Goal: Information Seeking & Learning: Learn about a topic

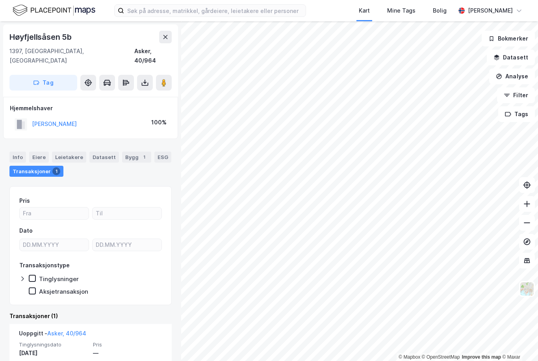
scroll to position [25, 0]
click at [0, 0] on button "FARHANG BRIT" at bounding box center [0, 0] width 0 height 0
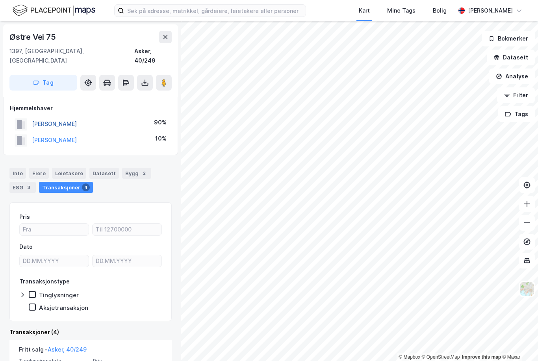
click at [0, 0] on button "BRUUN EIOLF" at bounding box center [0, 0] width 0 height 0
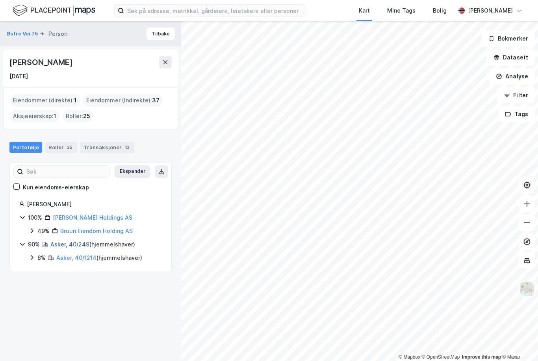
click at [71, 241] on link "Asker, 40/249" at bounding box center [69, 244] width 39 height 7
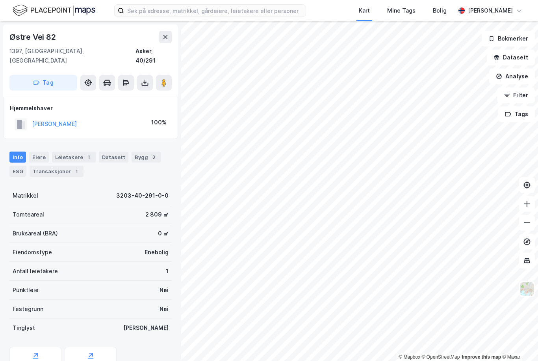
scroll to position [1, 0]
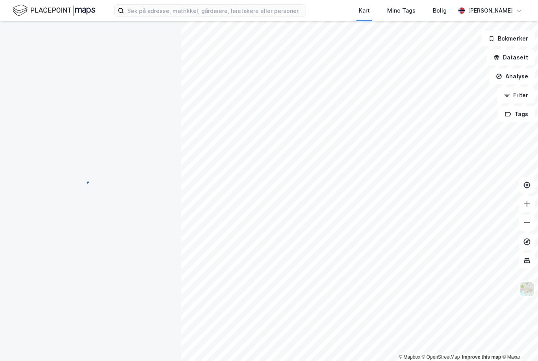
scroll to position [1, 0]
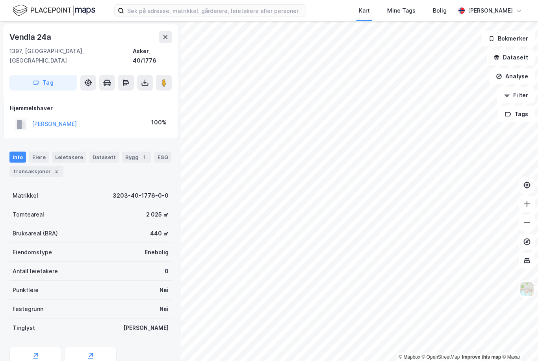
scroll to position [1, 0]
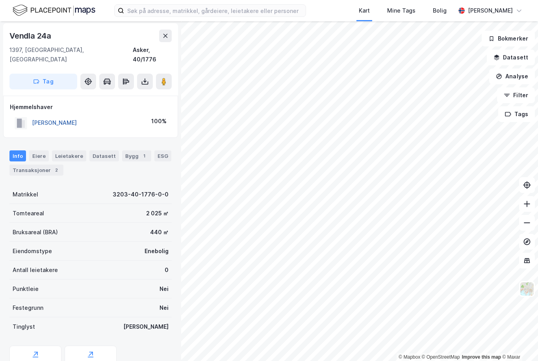
click at [0, 0] on button "FRIIS-MØLLER DAN" at bounding box center [0, 0] width 0 height 0
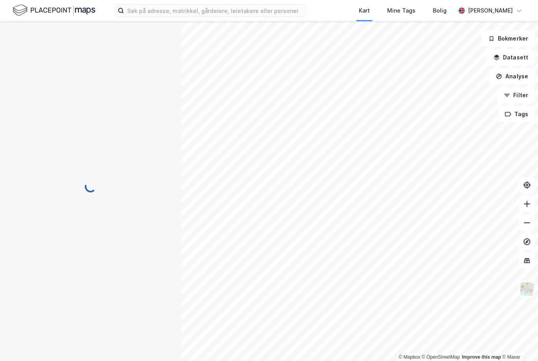
scroll to position [1, 0]
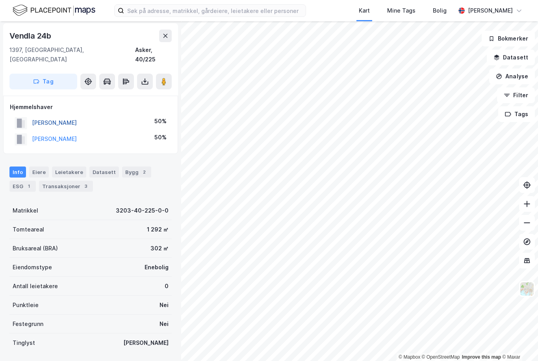
click at [0, 0] on button "FRIIS-MØLLER KIM" at bounding box center [0, 0] width 0 height 0
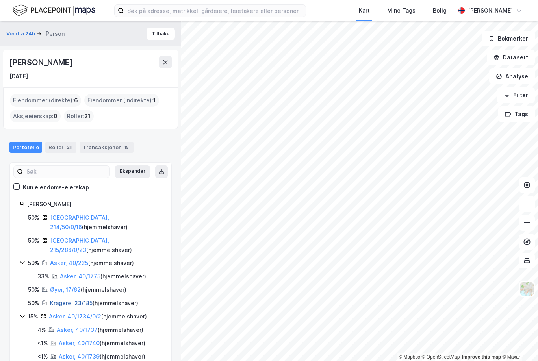
click at [70, 300] on link "Kragerø, 23/185" at bounding box center [71, 303] width 43 height 7
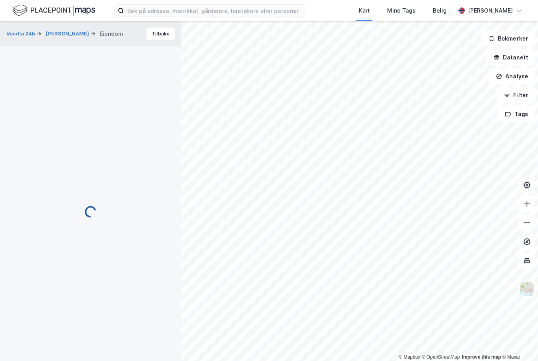
scroll to position [1, 0]
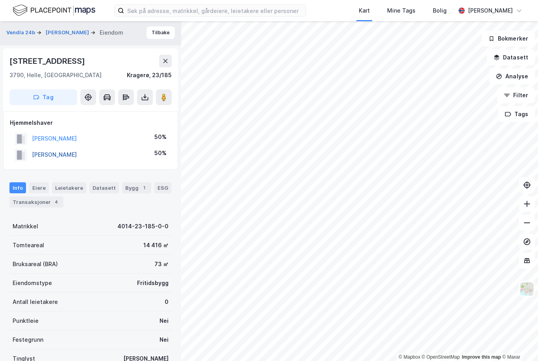
click at [0, 0] on button "FRIIS-MØLLER KIM" at bounding box center [0, 0] width 0 height 0
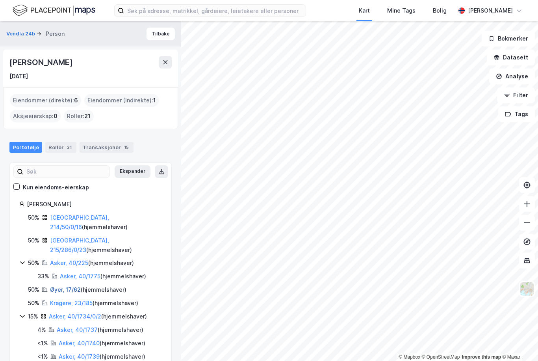
click at [63, 286] on link "Øyer, 17/62" at bounding box center [65, 289] width 31 height 7
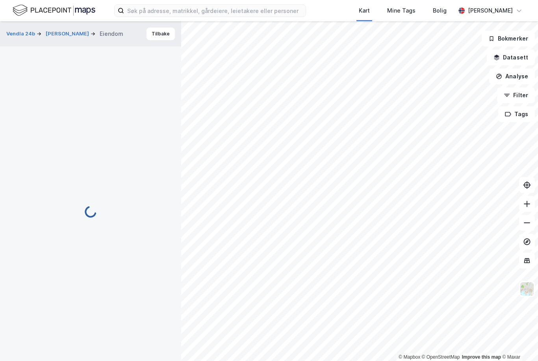
scroll to position [1, 0]
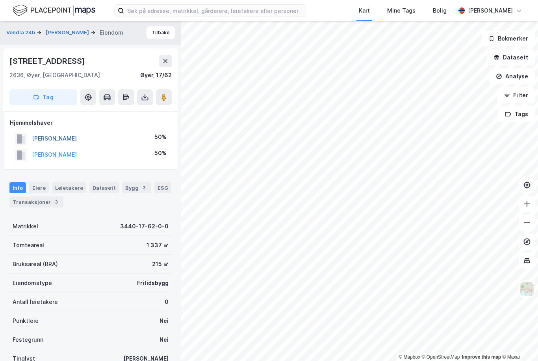
click at [0, 0] on button "FRIIS-MØLLER KATHINKA" at bounding box center [0, 0] width 0 height 0
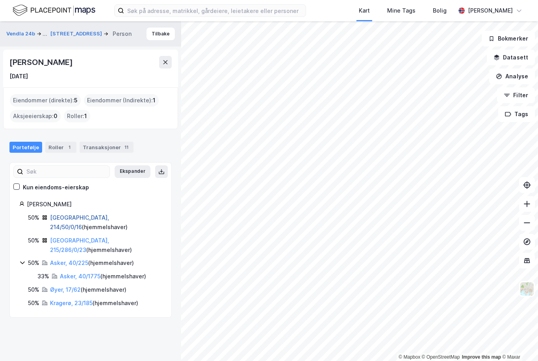
click at [70, 214] on link "Oslo, 214/50/0/16" at bounding box center [79, 222] width 59 height 16
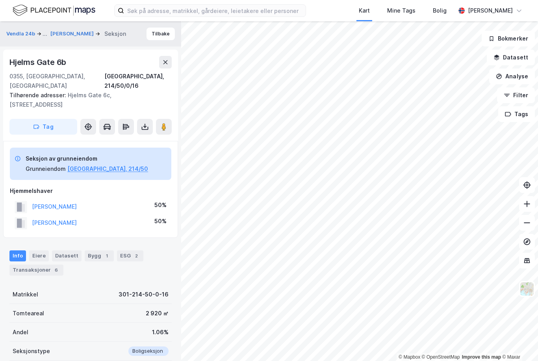
scroll to position [1, 0]
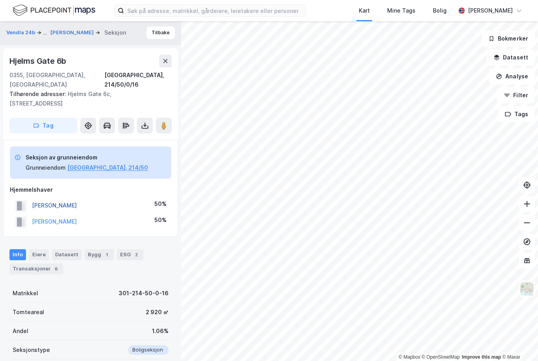
click at [0, 0] on button "FRIIS-MØLLER KIM" at bounding box center [0, 0] width 0 height 0
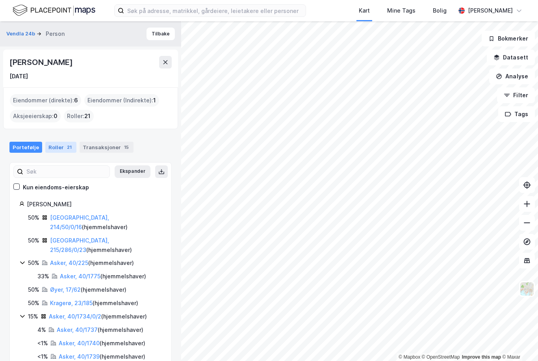
click at [60, 142] on div "Roller 21" at bounding box center [60, 147] width 31 height 11
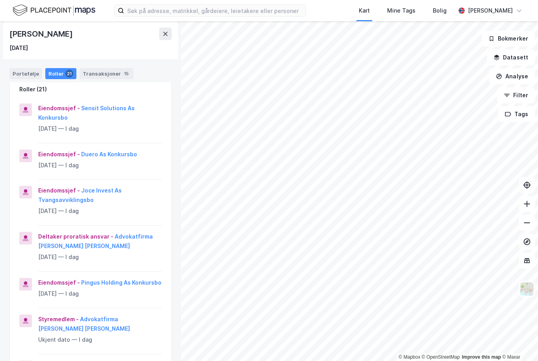
scroll to position [89, 0]
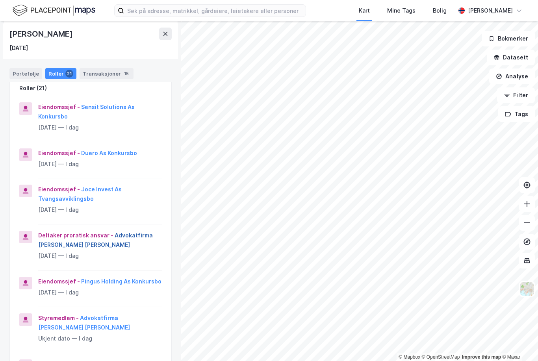
click at [0, 0] on button "Advokatfirma [PERSON_NAME] [PERSON_NAME]" at bounding box center [0, 0] width 0 height 0
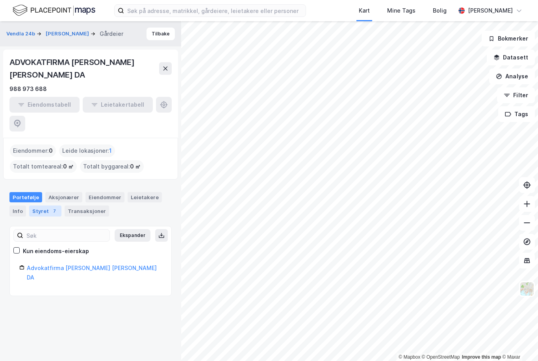
click at [45, 206] on div "Styret 7" at bounding box center [45, 211] width 32 height 11
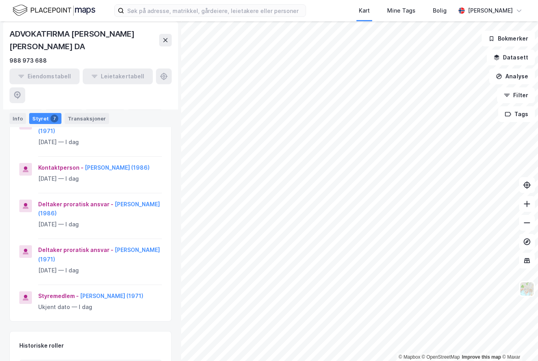
scroll to position [211, 0]
click at [0, 0] on button "Kim Friis-Møller (1971)" at bounding box center [0, 0] width 0 height 0
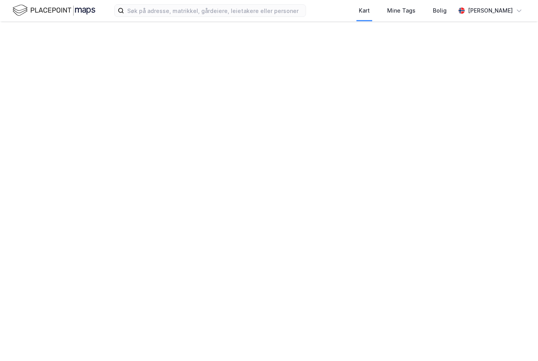
scroll to position [25, 0]
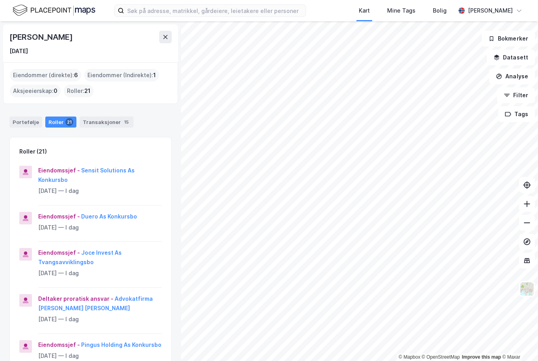
click at [40, 69] on div "Eiendommer (direkte) : 6" at bounding box center [45, 75] width 71 height 13
click at [44, 69] on div "Eiendommer (direkte) : 6" at bounding box center [45, 75] width 71 height 13
click at [46, 76] on div "Eiendommer (direkte) : 6" at bounding box center [45, 75] width 71 height 13
click at [289, 15] on input at bounding box center [215, 11] width 182 height 12
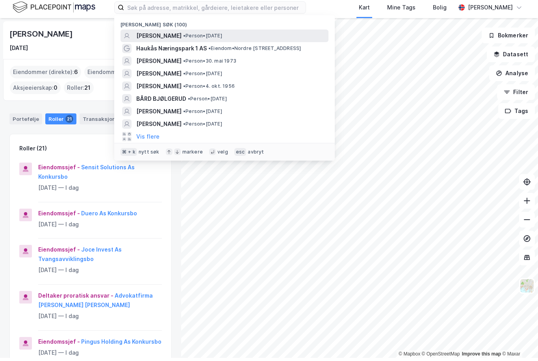
click at [181, 40] on div "[PERSON_NAME] • Person • [DATE]" at bounding box center [224, 39] width 208 height 13
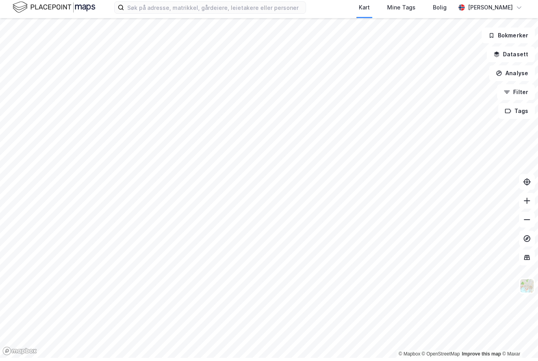
scroll to position [3, 0]
